Goal: Task Accomplishment & Management: Manage account settings

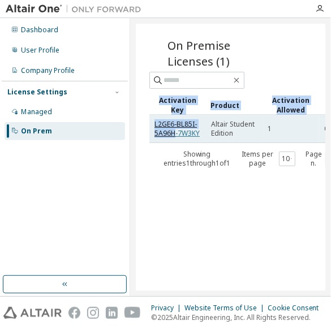
drag, startPoint x: 144, startPoint y: 107, endPoint x: 177, endPoint y: 133, distance: 42.3
click at [177, 133] on div "On Premise Licenses (1) Clear Load Save Save As Field Operator Value Select fil…" at bounding box center [230, 157] width 189 height 267
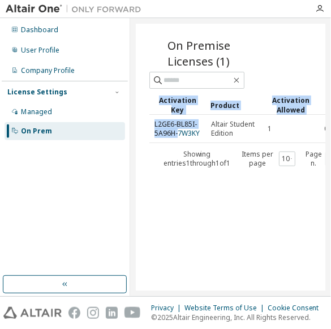
drag, startPoint x: 177, startPoint y: 133, endPoint x: 157, endPoint y: 152, distance: 27.6
click at [157, 152] on div "Showing entries 1 through 1 of 1" at bounding box center [196, 159] width 85 height 18
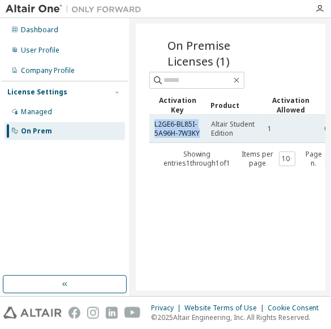
drag, startPoint x: 152, startPoint y: 118, endPoint x: 200, endPoint y: 135, distance: 50.8
click at [200, 135] on td "L2GE6-BL85I-5A96H-7W3KY" at bounding box center [177, 129] width 57 height 28
copy link "L2GE6-BL85I-5A96H-7W3KY"
